Goal: Task Accomplishment & Management: Complete application form

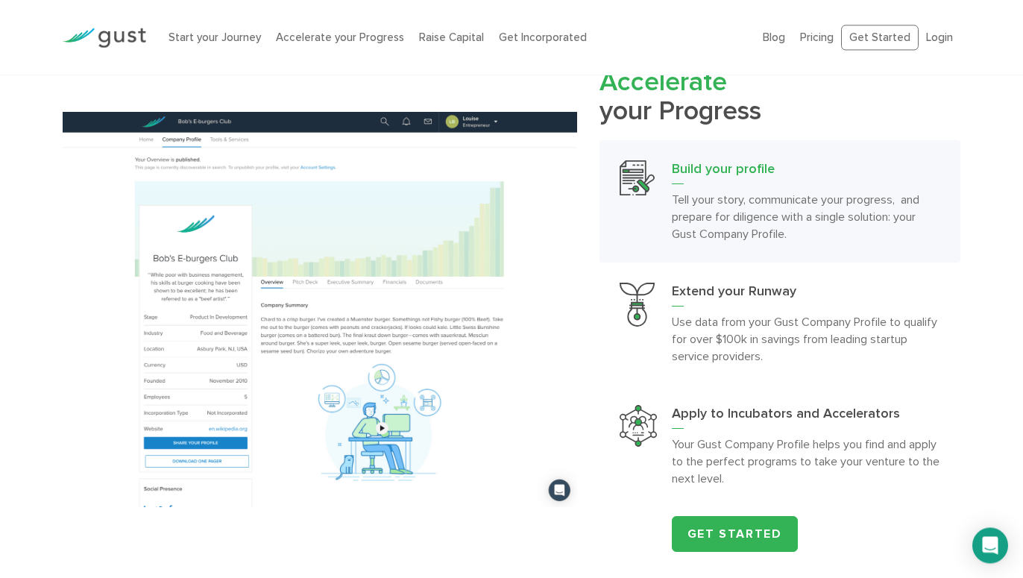
scroll to position [1293, 0]
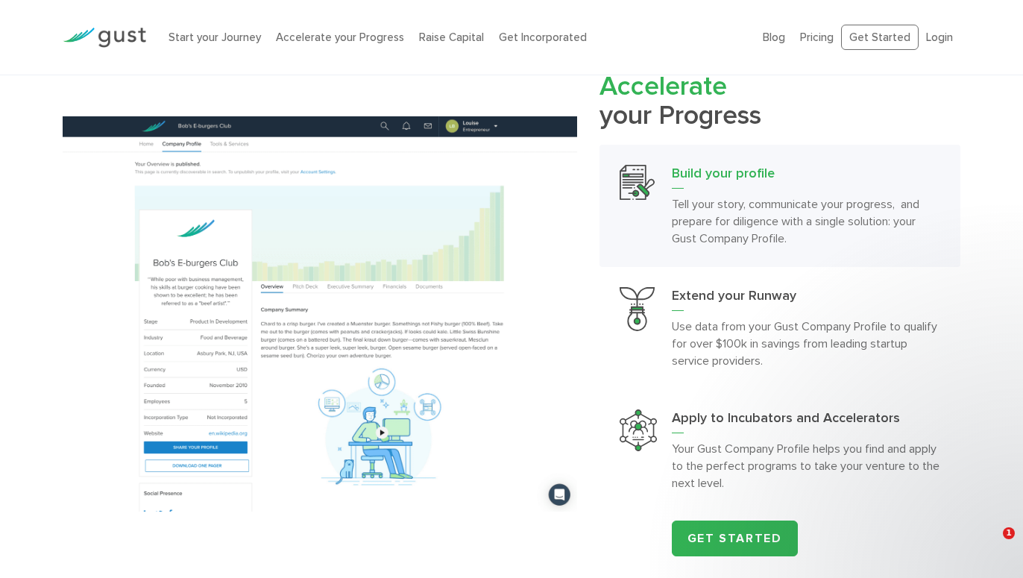
click at [700, 184] on h3 "Build your profile" at bounding box center [806, 177] width 268 height 24
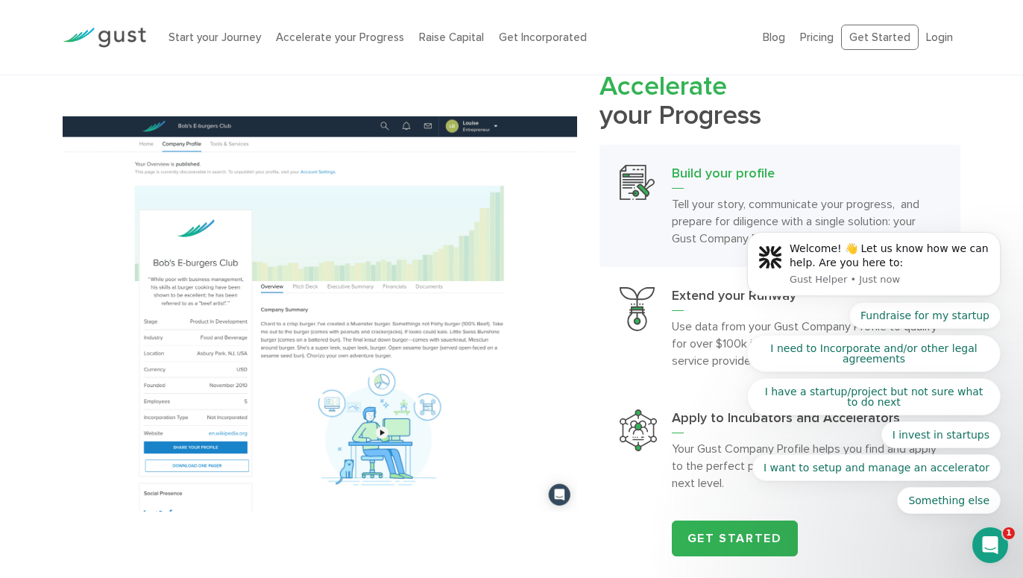
scroll to position [0, 0]
click at [732, 4] on html "Welcome! 👋 Let us know how we can help. Are you here to: Gust Helper • Just now…" at bounding box center [874, 1] width 298 height 6
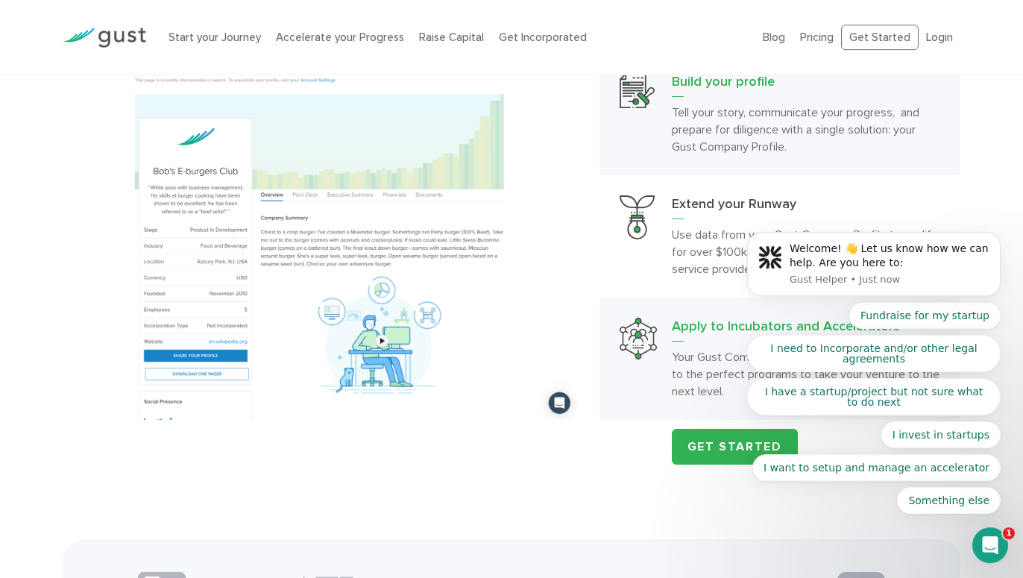
scroll to position [1521, 0]
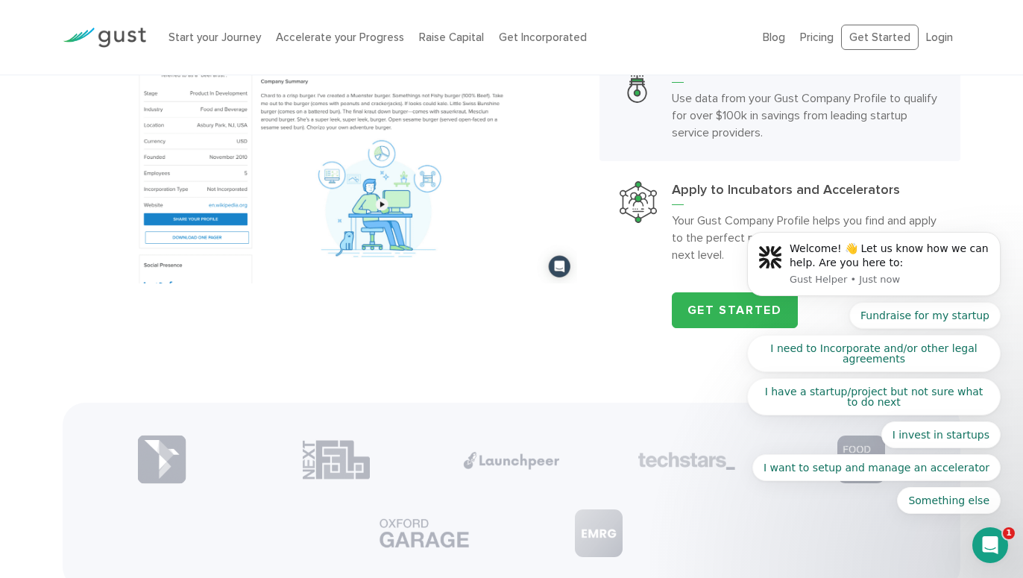
click at [714, 83] on h3 "Extend your Runway" at bounding box center [806, 71] width 268 height 24
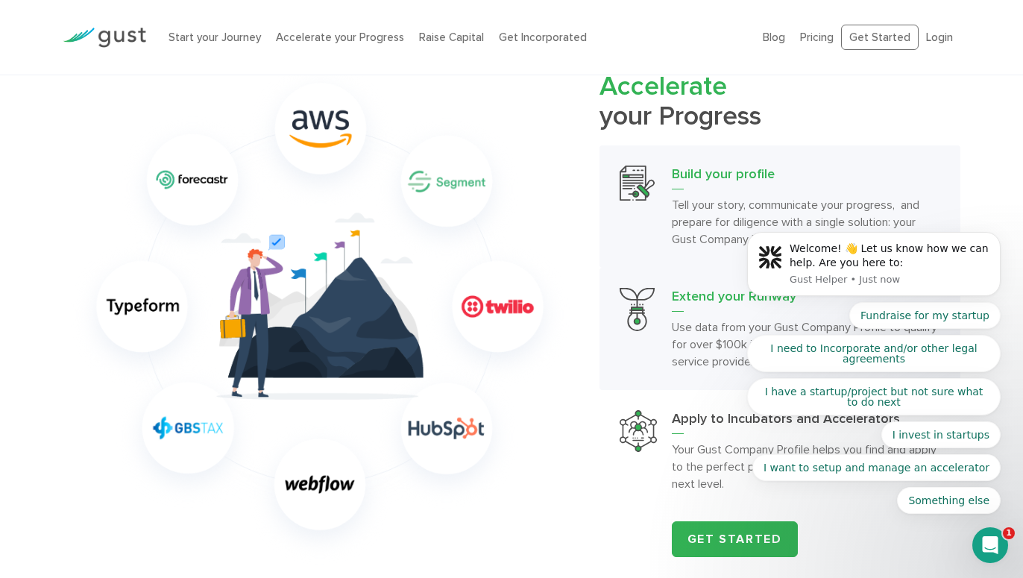
click at [697, 182] on h3 "Build your profile" at bounding box center [806, 178] width 268 height 24
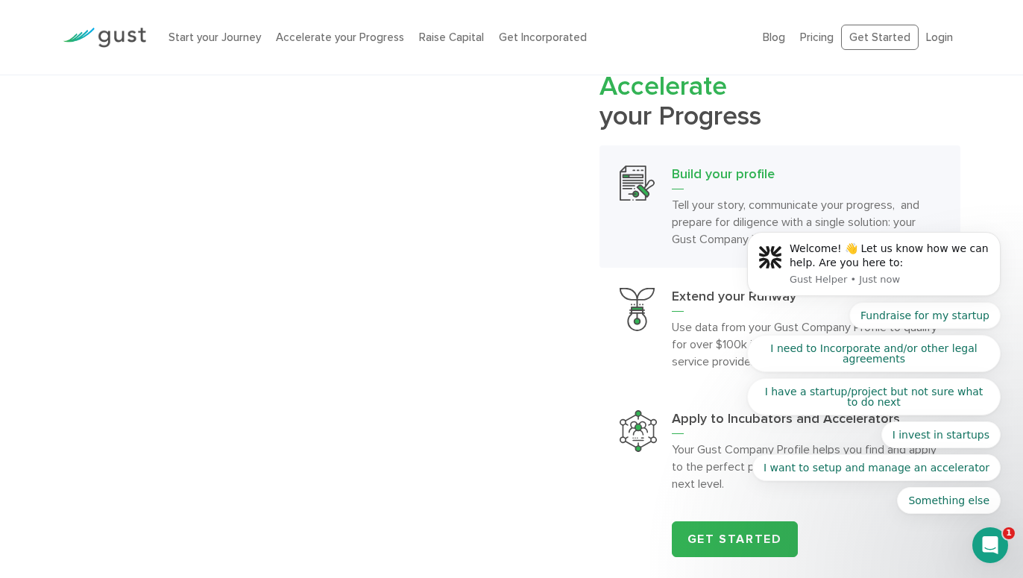
scroll to position [1293, 0]
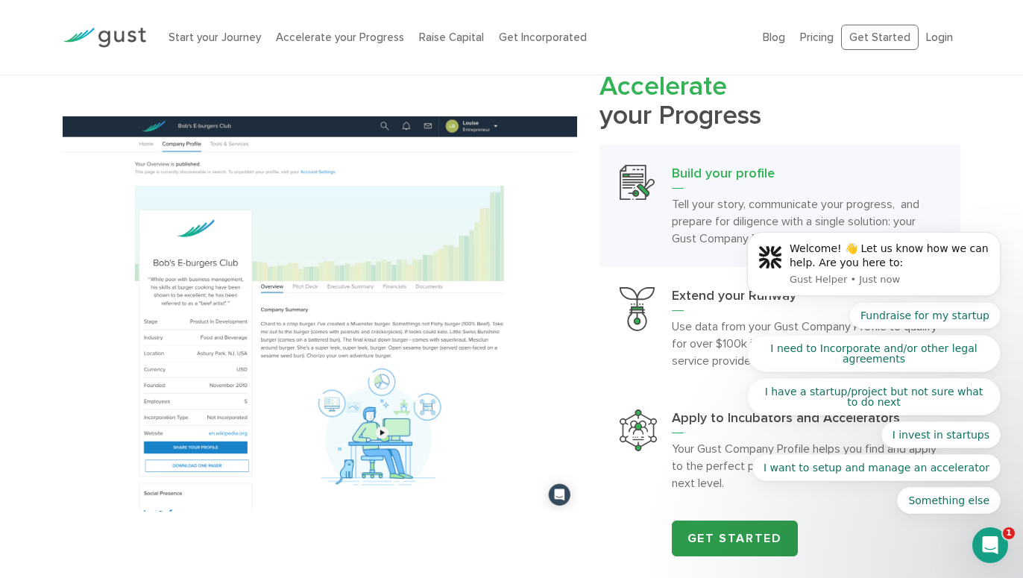
click at [735, 541] on link "Get Started" at bounding box center [735, 539] width 126 height 36
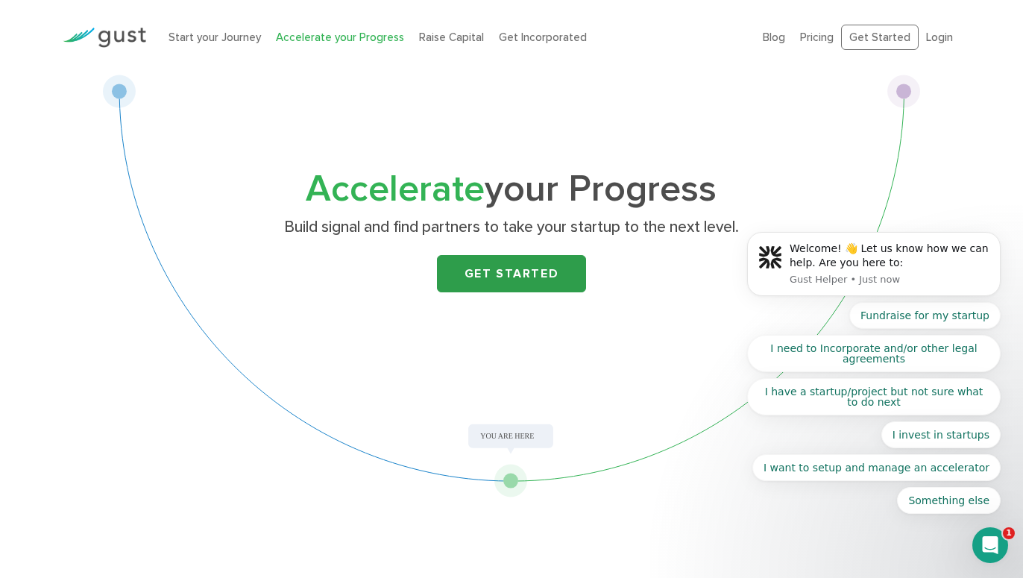
click at [505, 275] on link "Get Started" at bounding box center [511, 273] width 149 height 37
